Goal: Complete application form

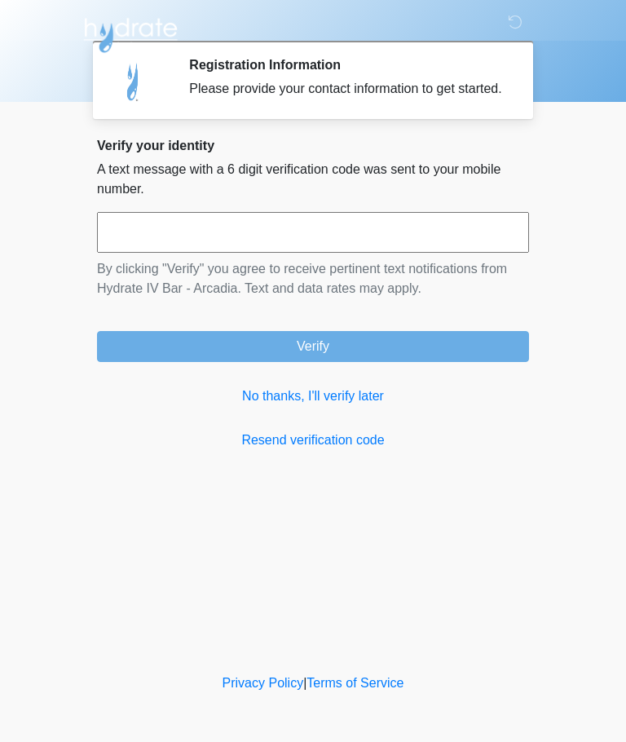
click at [455, 253] on input "text" at bounding box center [313, 232] width 432 height 41
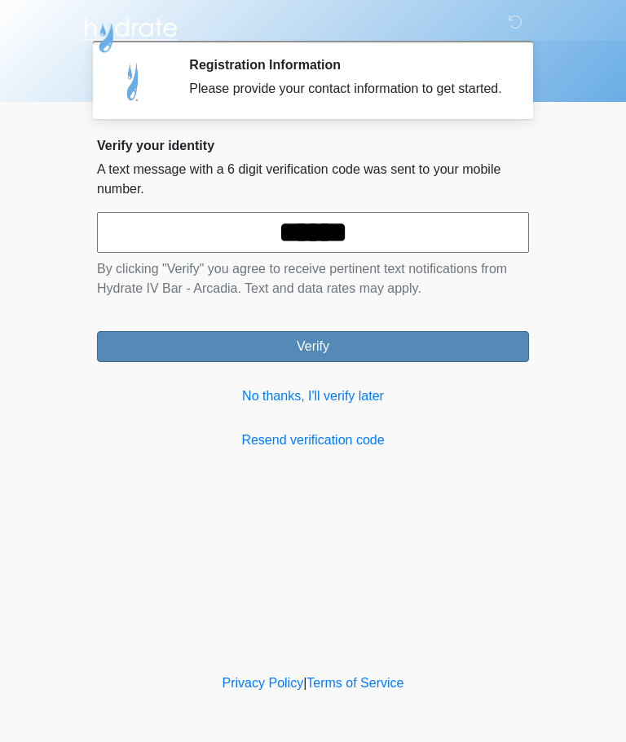
type input "******"
click at [427, 362] on button "Verify" at bounding box center [313, 346] width 432 height 31
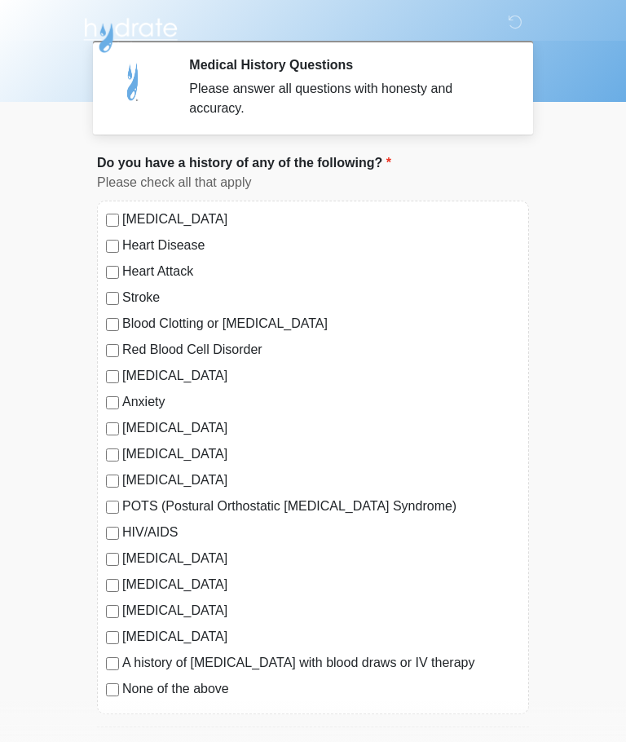
click at [98, 405] on div "[MEDICAL_DATA] Heart Disease Heart Attack Stroke Blood Clotting or [MEDICAL_DAT…" at bounding box center [313, 458] width 432 height 514
click at [99, 407] on div "[MEDICAL_DATA] Heart Disease Heart Attack Stroke Blood Clotting or [MEDICAL_DAT…" at bounding box center [313, 458] width 432 height 514
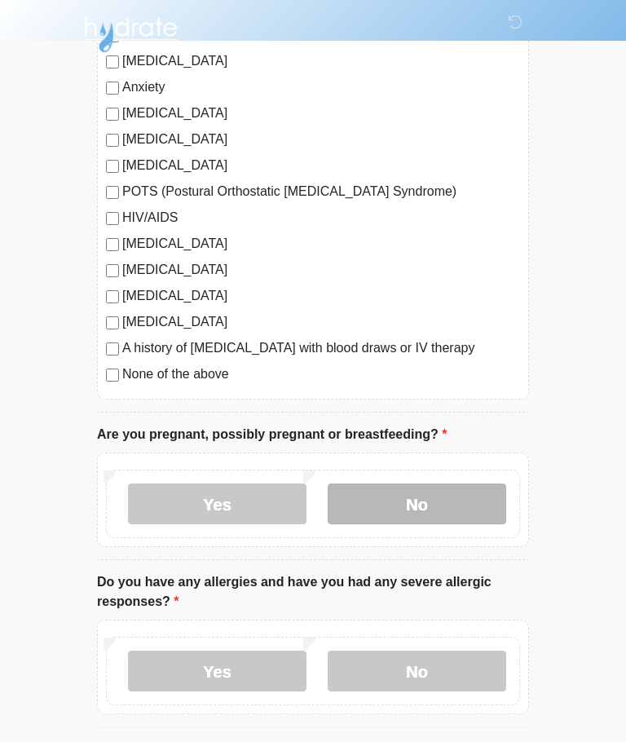
click at [473, 508] on label "No" at bounding box center [417, 505] width 179 height 41
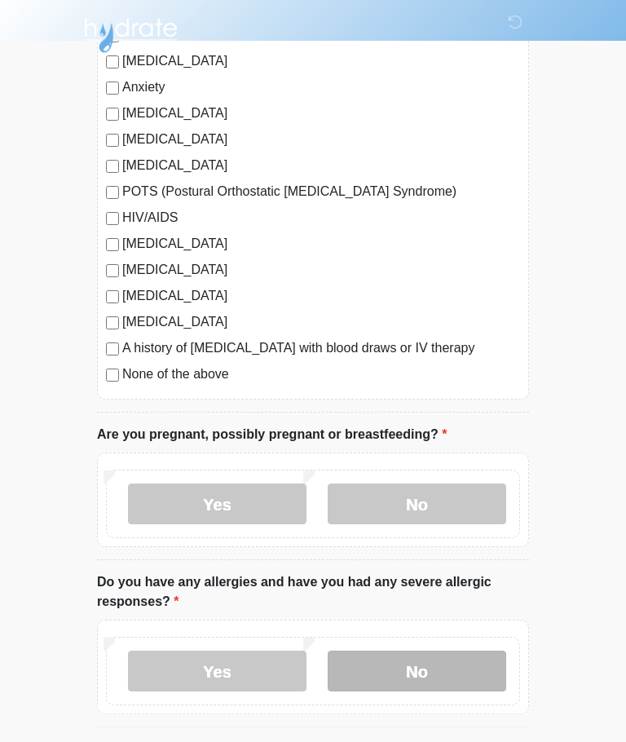
click at [464, 663] on label "No" at bounding box center [417, 671] width 179 height 41
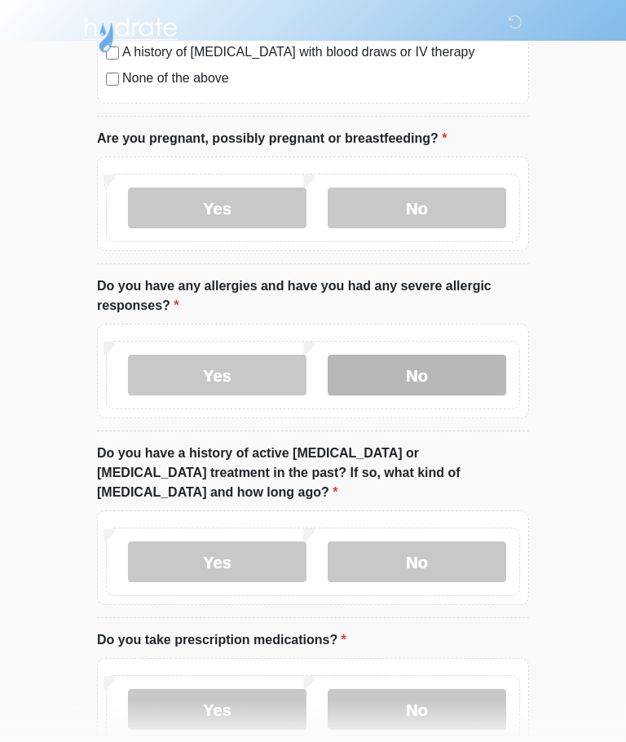
scroll to position [615, 0]
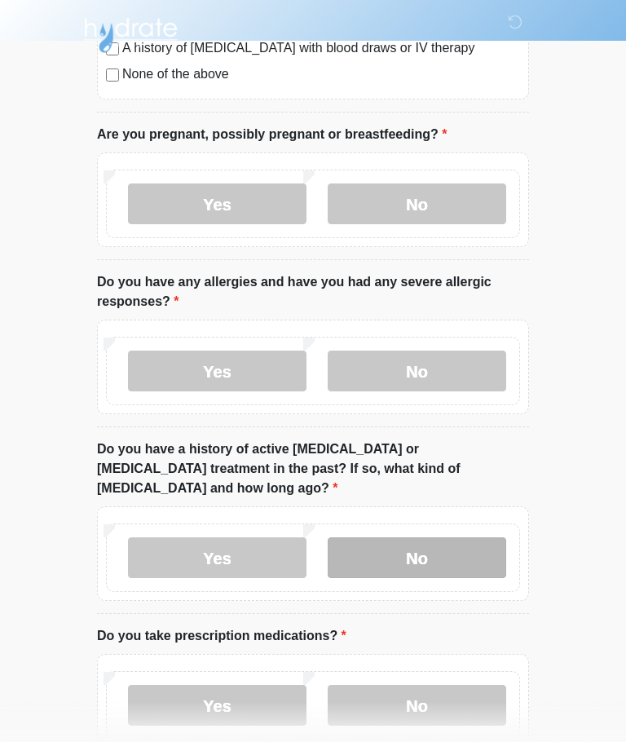
click at [489, 538] on label "No" at bounding box center [417, 558] width 179 height 41
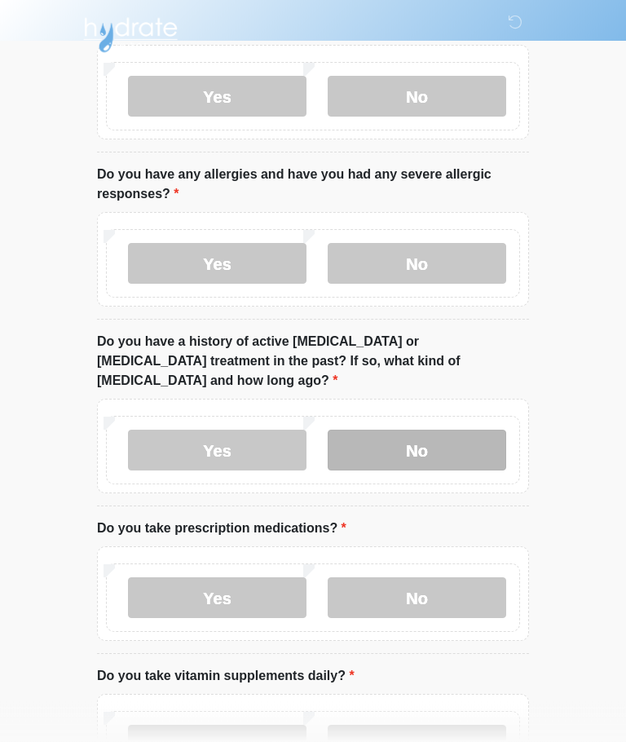
scroll to position [730, 0]
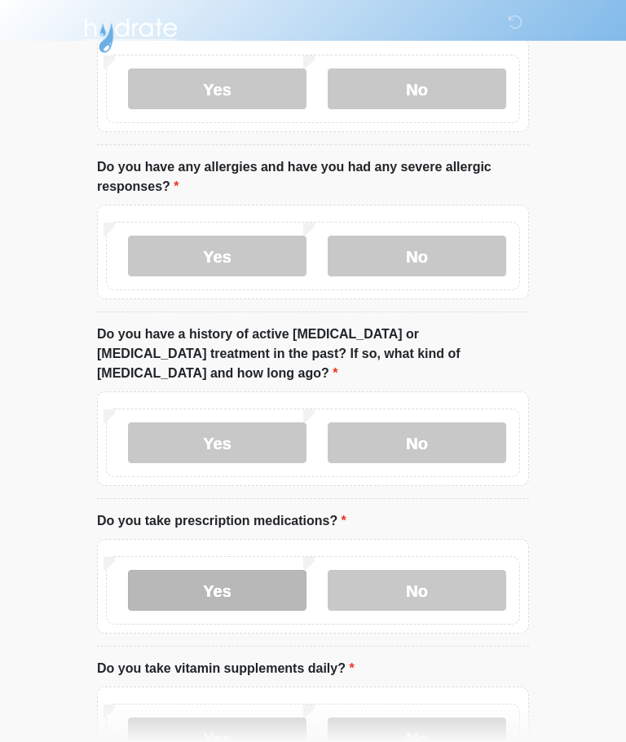
click at [186, 577] on label "Yes" at bounding box center [217, 590] width 179 height 41
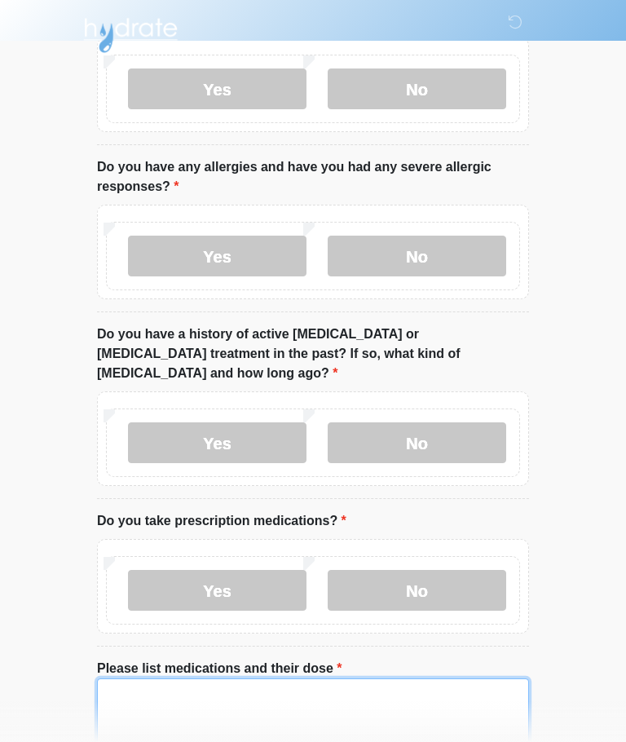
click at [449, 679] on textarea "Please list medications and their dose" at bounding box center [313, 714] width 432 height 70
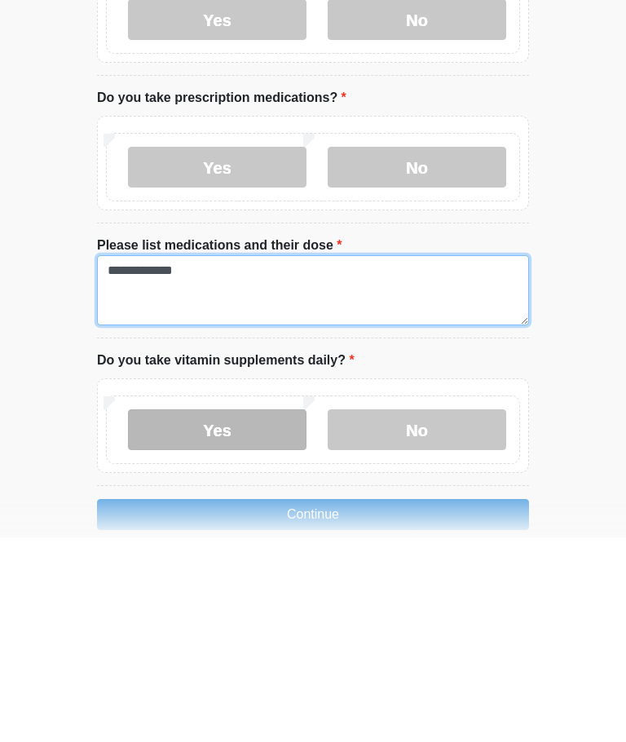
type textarea "**********"
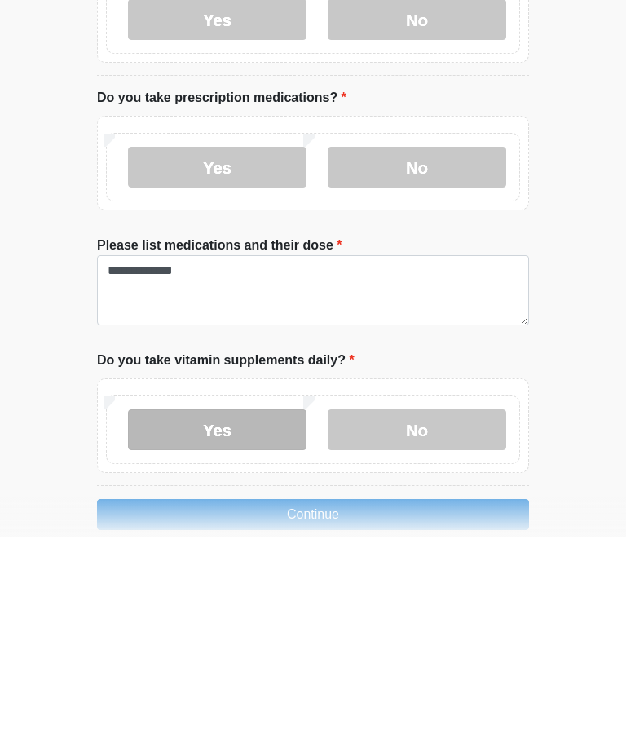
click at [242, 614] on label "Yes" at bounding box center [217, 634] width 179 height 41
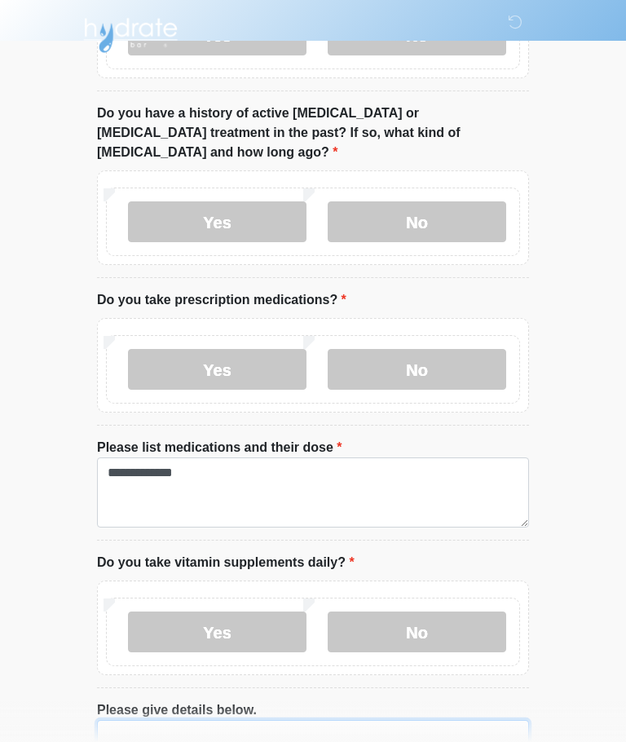
click at [311, 740] on textarea "Please give details below." at bounding box center [313, 755] width 432 height 70
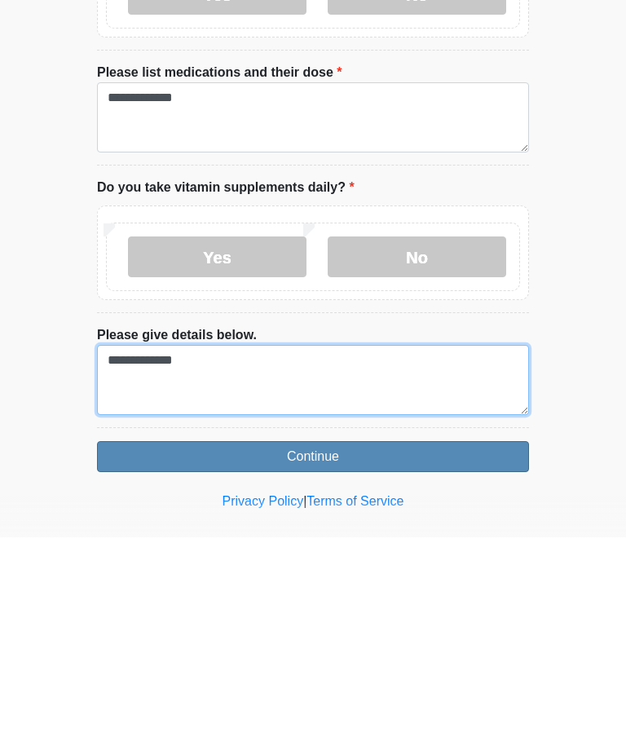
type textarea "**********"
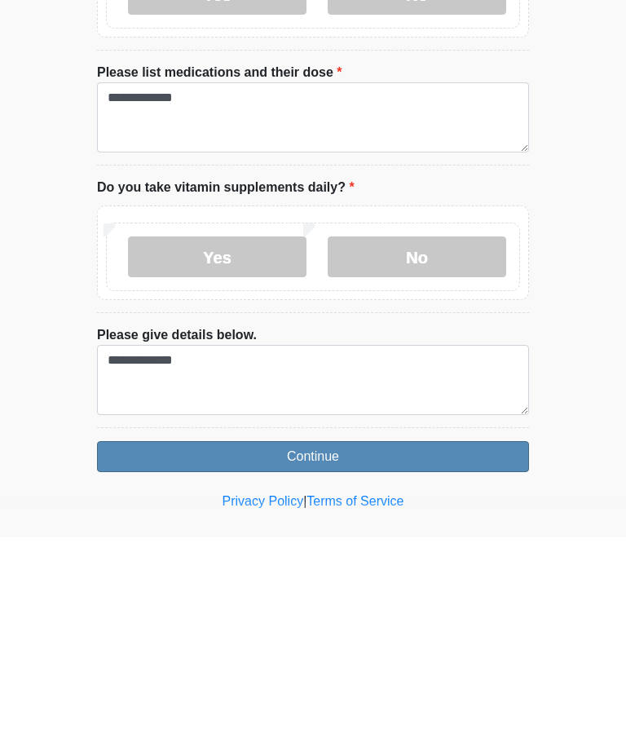
click at [489, 646] on button "Continue" at bounding box center [313, 661] width 432 height 31
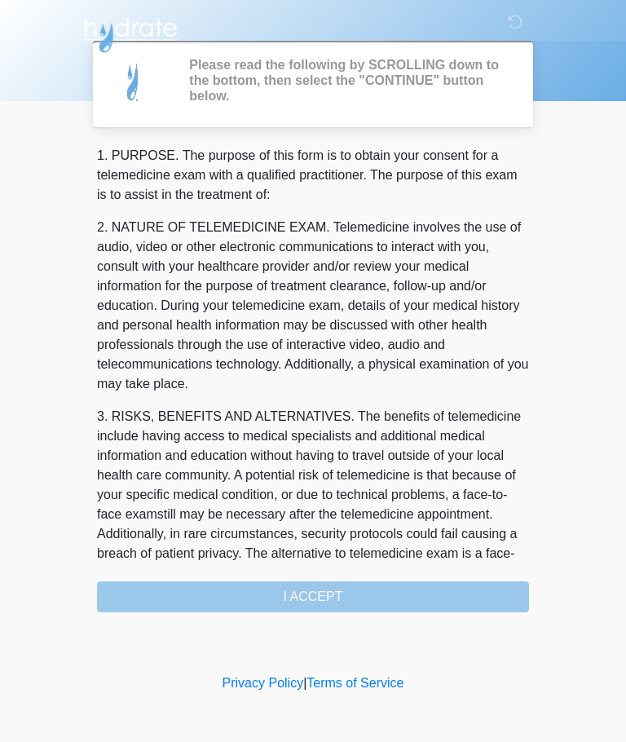
scroll to position [0, 0]
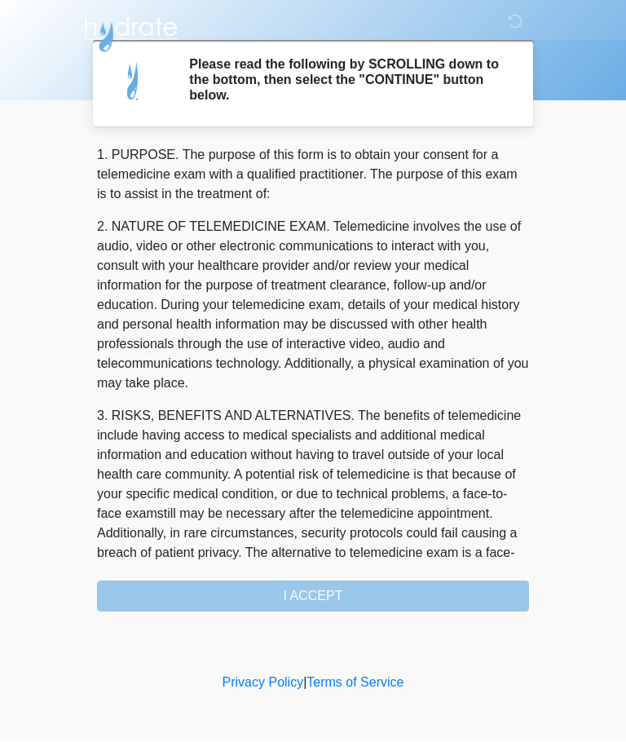
click at [376, 600] on div "1. PURPOSE. The purpose of this form is to obtain your consent for a telemedici…" at bounding box center [313, 379] width 432 height 467
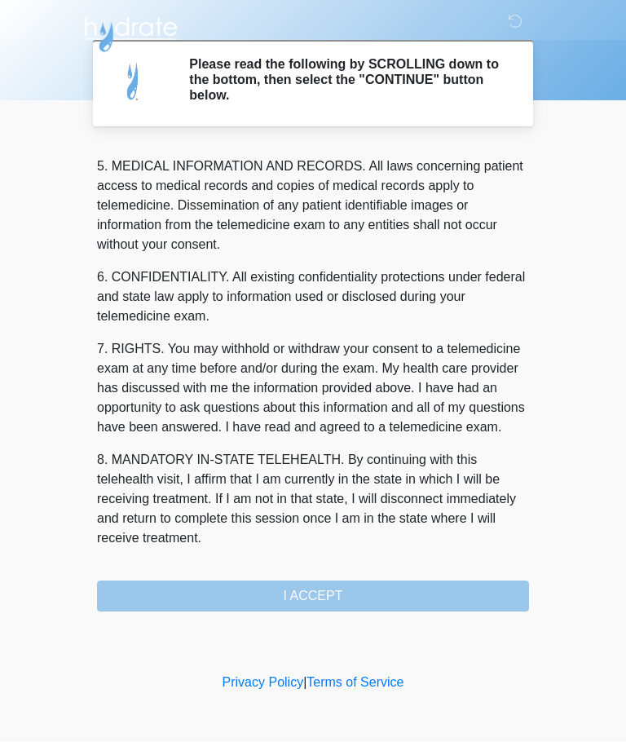
scroll to position [530, 0]
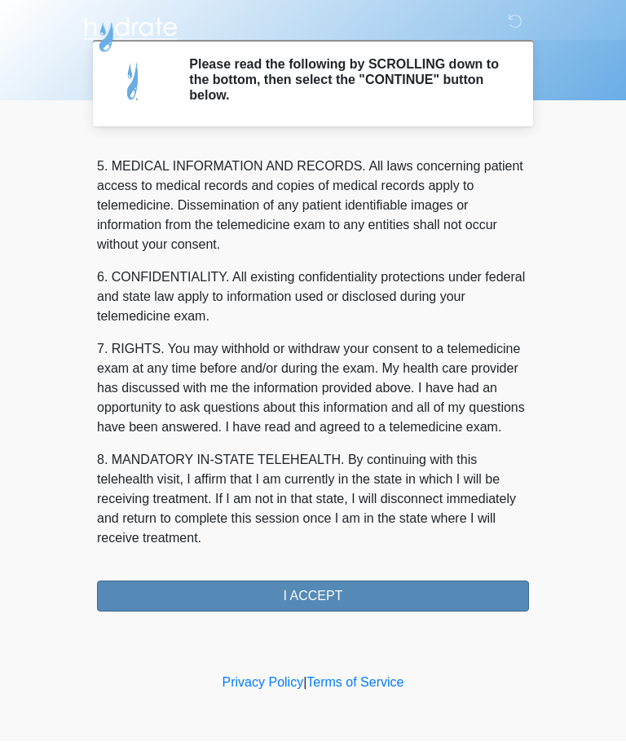
click at [360, 588] on button "I ACCEPT" at bounding box center [313, 597] width 432 height 31
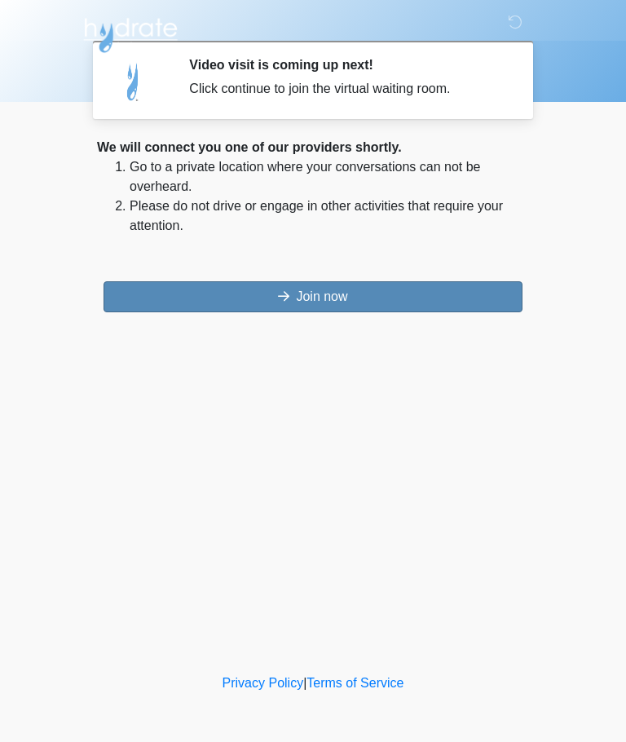
click at [467, 303] on button "Join now" at bounding box center [313, 296] width 419 height 31
